Goal: Transaction & Acquisition: Purchase product/service

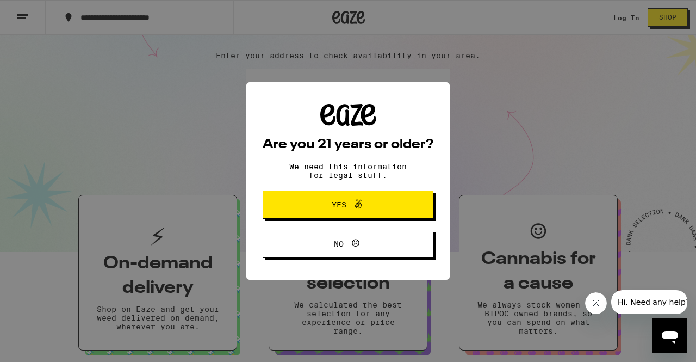
drag, startPoint x: 0, startPoint y: 0, endPoint x: 355, endPoint y: 190, distance: 403.0
click at [355, 190] on div "Are you 21 years or older? We need this information for legal stuff. Yes No" at bounding box center [348, 181] width 171 height 154
click at [348, 200] on span at bounding box center [356, 204] width 18 height 14
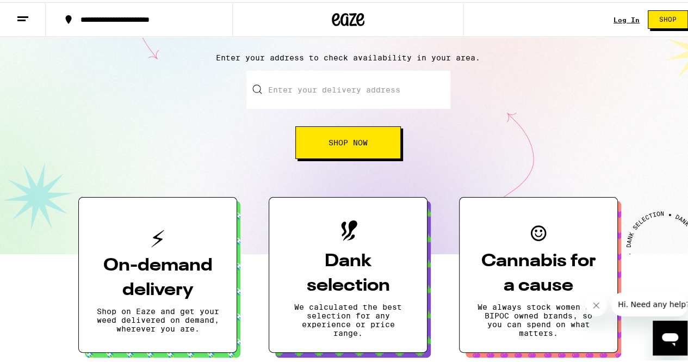
click at [343, 142] on span "Shop Now" at bounding box center [348, 141] width 39 height 8
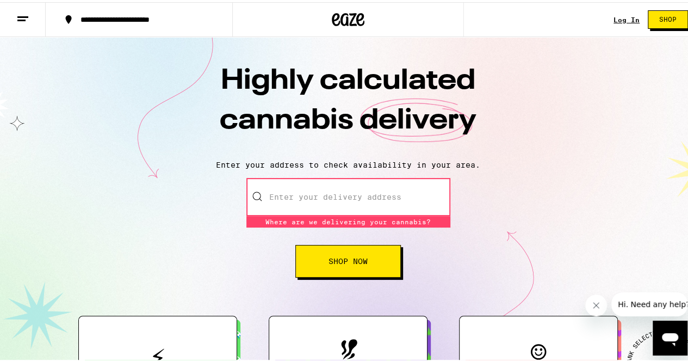
click at [665, 21] on span "Shop" at bounding box center [667, 17] width 17 height 7
